Goal: Task Accomplishment & Management: Use online tool/utility

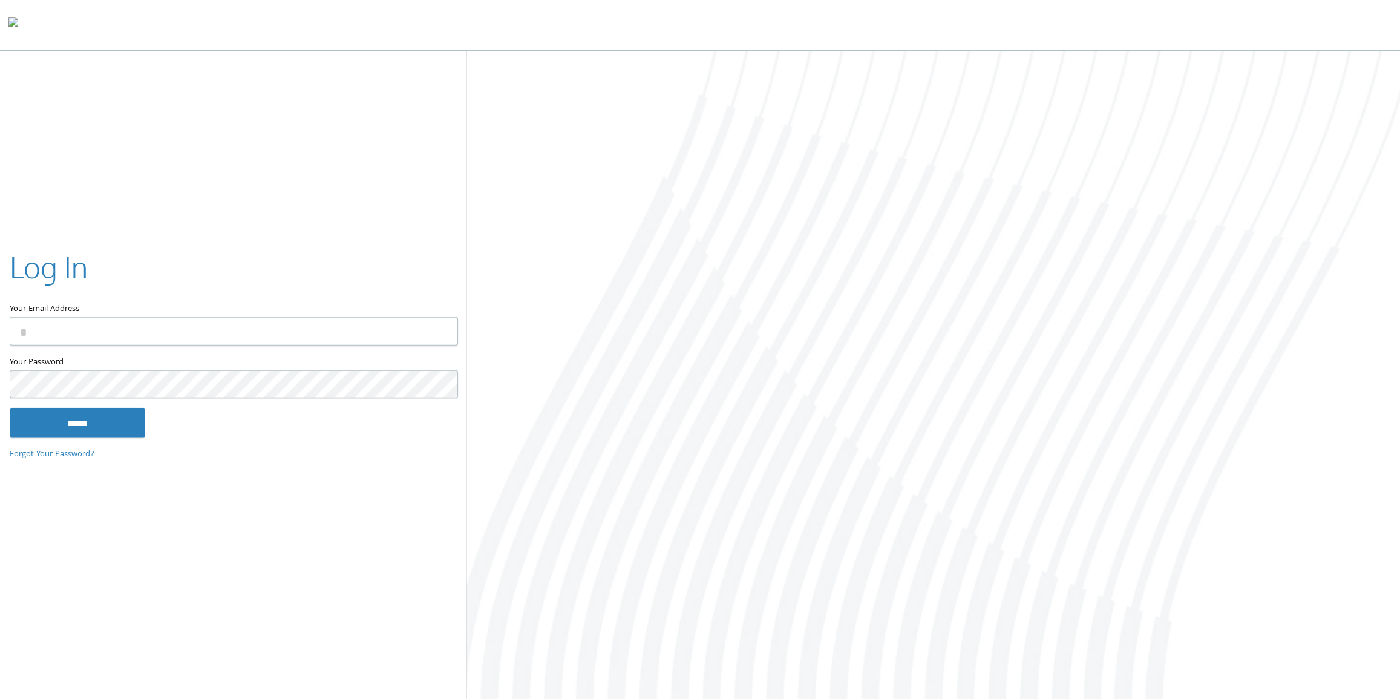
type input "**********"
click at [97, 423] on input "******" at bounding box center [78, 422] width 136 height 29
